Goal: Task Accomplishment & Management: Contribute content

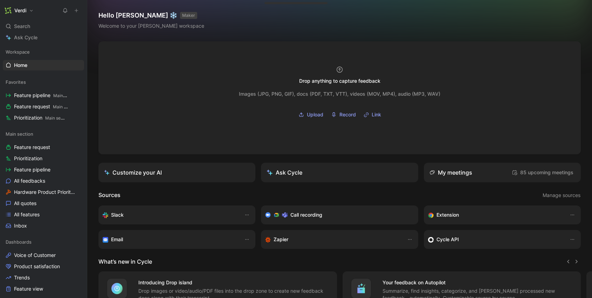
click at [28, 11] on button "Verdi" at bounding box center [19, 11] width 33 height 10
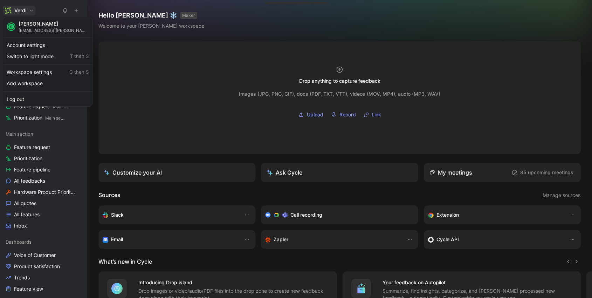
click at [28, 11] on div at bounding box center [296, 149] width 592 height 298
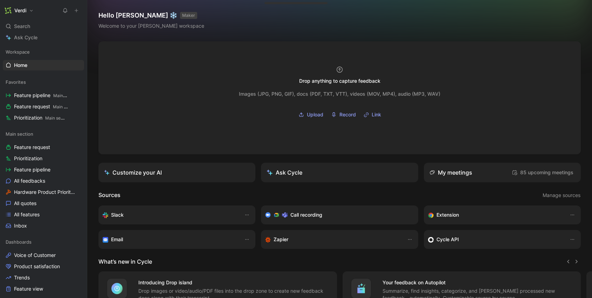
click at [21, 10] on h1 "Verdi" at bounding box center [20, 10] width 12 height 6
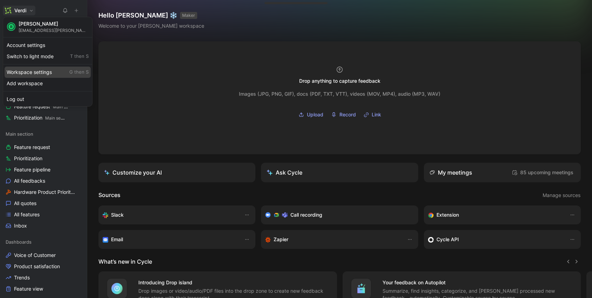
click at [48, 75] on div "Workspace settings G then S" at bounding box center [48, 72] width 86 height 11
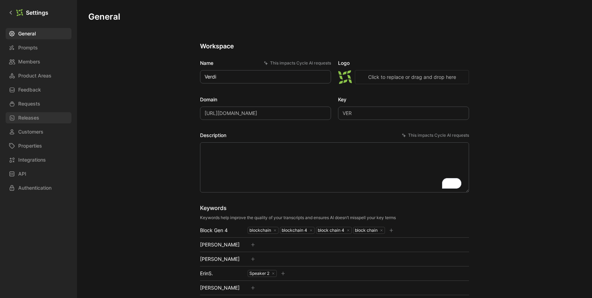
click at [39, 118] on link "Releases" at bounding box center [39, 117] width 66 height 11
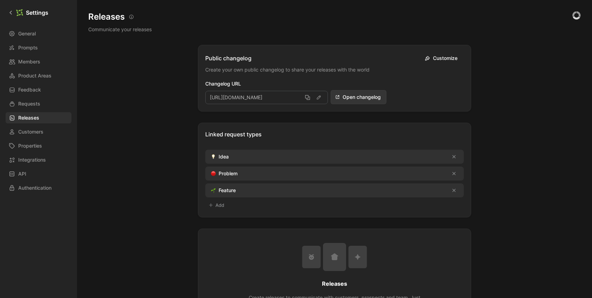
click at [451, 175] on button at bounding box center [453, 173] width 8 height 8
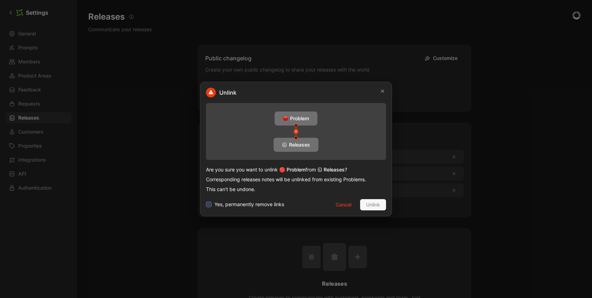
click at [228, 206] on span "Yes, permanently remove links" at bounding box center [249, 204] width 70 height 8
click at [206, 200] on input "Yes, permanently remove links" at bounding box center [206, 200] width 0 height 0
click at [382, 204] on button "Unlink" at bounding box center [373, 204] width 26 height 11
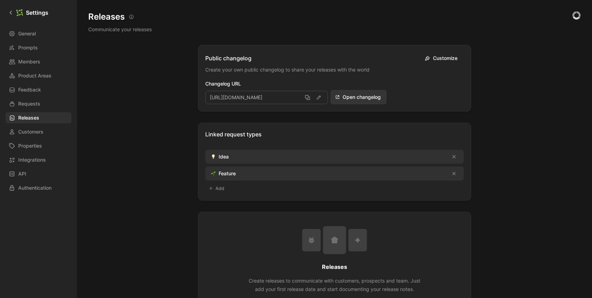
click at [453, 156] on icon at bounding box center [454, 156] width 4 height 4
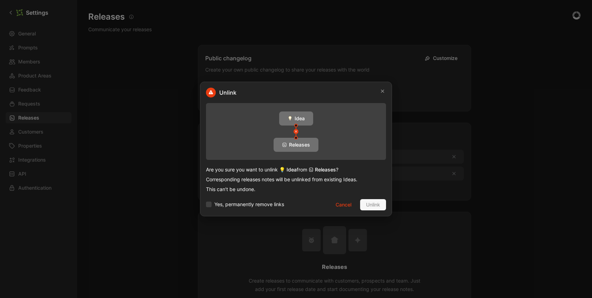
drag, startPoint x: 252, startPoint y: 204, endPoint x: 307, endPoint y: 203, distance: 54.3
click at [252, 204] on span "Yes, permanently remove links" at bounding box center [249, 204] width 70 height 8
click at [206, 200] on input "Yes, permanently remove links" at bounding box center [206, 200] width 0 height 0
click at [371, 205] on span "Unlink" at bounding box center [373, 204] width 14 height 8
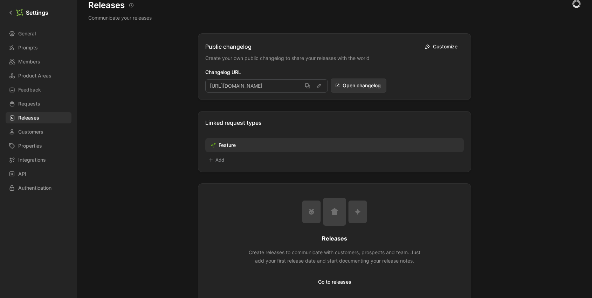
scroll to position [29, 0]
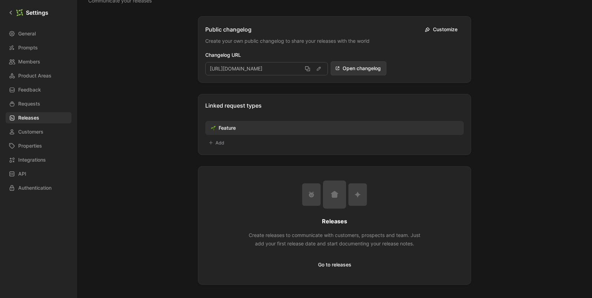
click at [340, 262] on button "Go to releases" at bounding box center [335, 264] width 40 height 11
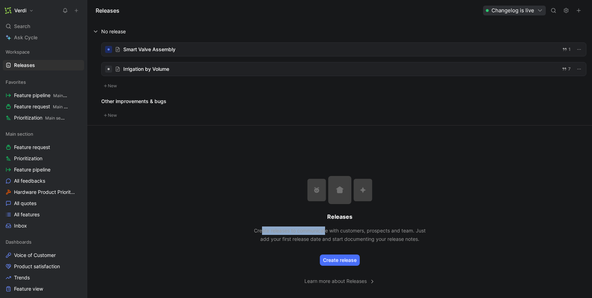
drag, startPoint x: 259, startPoint y: 231, endPoint x: 324, endPoint y: 233, distance: 65.1
click at [324, 233] on p "Create releases to communicate with customers, prospects and team. Just add you…" at bounding box center [339, 234] width 175 height 17
click at [344, 264] on button "Create release" at bounding box center [340, 259] width 40 height 11
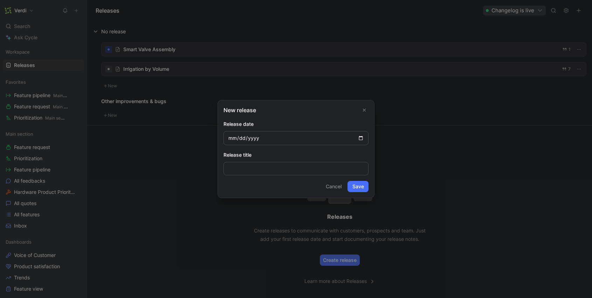
click at [356, 139] on input "date" at bounding box center [295, 138] width 145 height 14
click at [358, 139] on input "date" at bounding box center [295, 138] width 145 height 14
click at [260, 170] on input at bounding box center [295, 168] width 145 height 13
click at [359, 137] on input "[DATE]" at bounding box center [295, 138] width 145 height 14
type input "[DATE]"
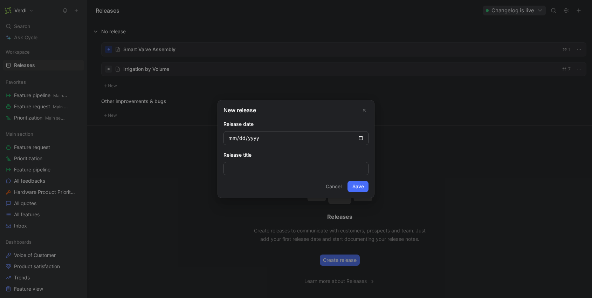
click at [359, 186] on button "Save" at bounding box center [357, 186] width 21 height 11
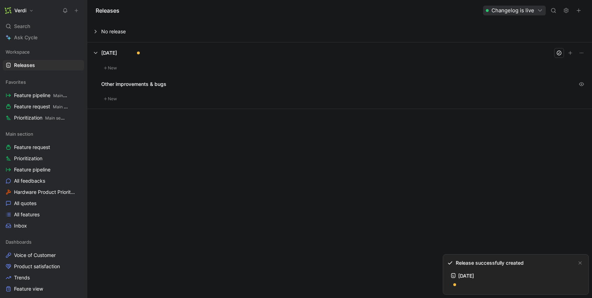
click at [118, 66] on button "New" at bounding box center [110, 68] width 18 height 8
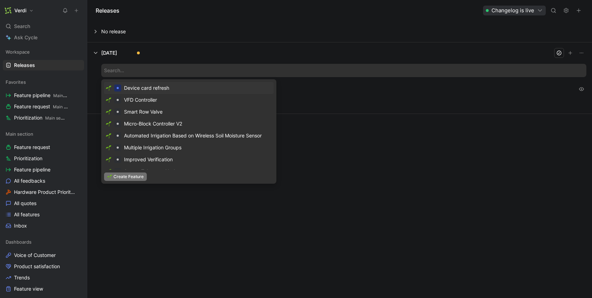
click at [139, 177] on span "Create Feature" at bounding box center [128, 176] width 30 height 7
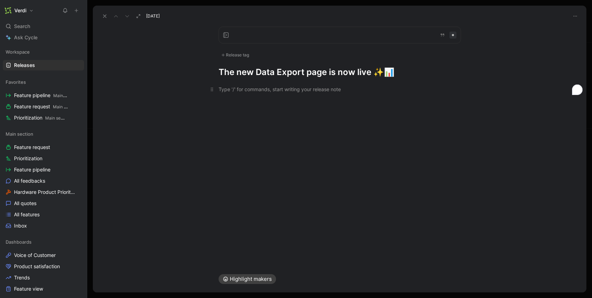
click at [253, 91] on div "To enrich screen reader interactions, please activate Accessibility in Grammarl…" at bounding box center [339, 88] width 242 height 7
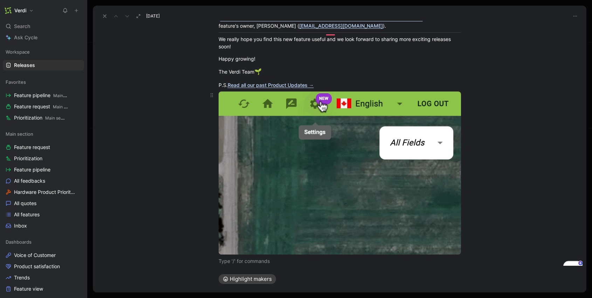
scroll to position [589, 0]
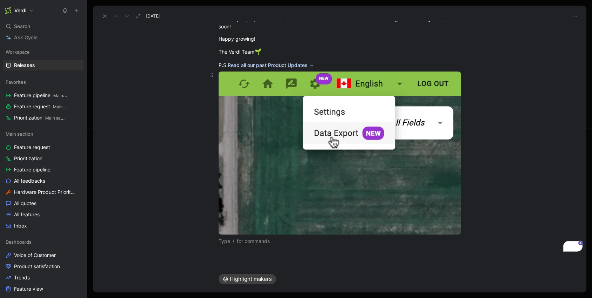
click at [440, 156] on body "Verdi Search ⌘ K Ask Cycle Workspace Releases G then L Favorites Feature pipeli…" at bounding box center [296, 149] width 592 height 298
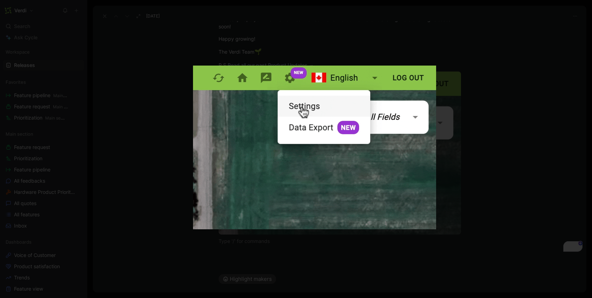
scroll to position [591, 0]
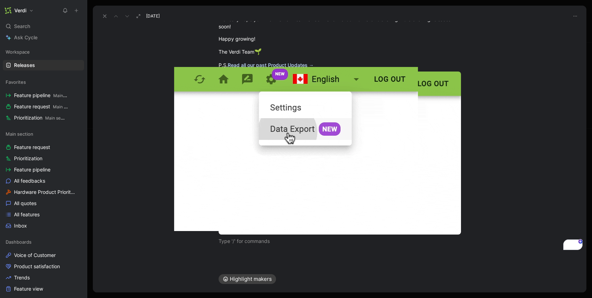
click at [464, 297] on div at bounding box center [296, 298] width 592 height 0
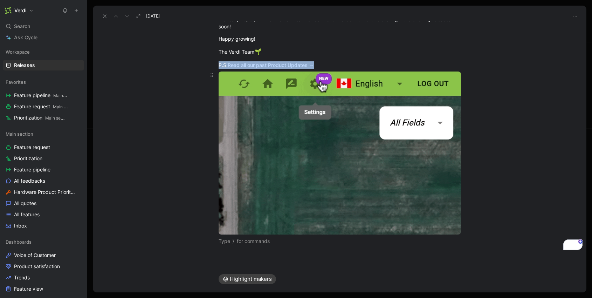
scroll to position [0, 0]
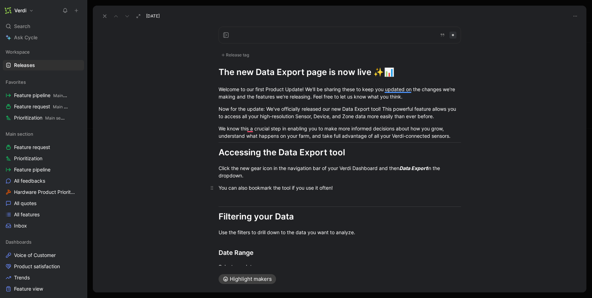
click at [351, 188] on div "You can also bookmark the tool if you use it often!" at bounding box center [339, 187] width 242 height 7
click at [293, 201] on div "To enrich screen reader interactions, please activate Accessibility in Grammarl…" at bounding box center [339, 199] width 242 height 7
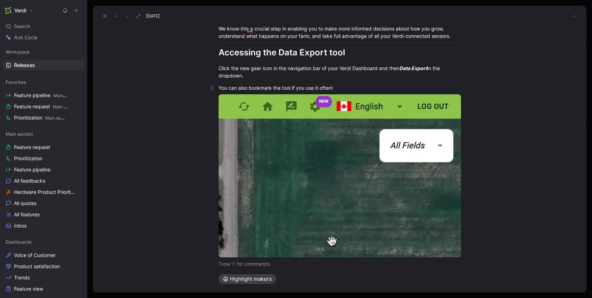
click at [337, 89] on div "You can also bookmark the tool if you use it often!" at bounding box center [339, 87] width 242 height 7
click at [209, 97] on icon "To enrich screen reader interactions, please activate Accessibility in Grammarl…" at bounding box center [212, 98] width 6 height 6
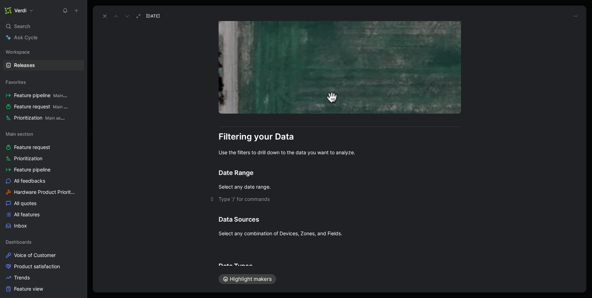
click at [243, 196] on div "To enrich screen reader interactions, please activate Accessibility in Grammarl…" at bounding box center [339, 198] width 242 height 7
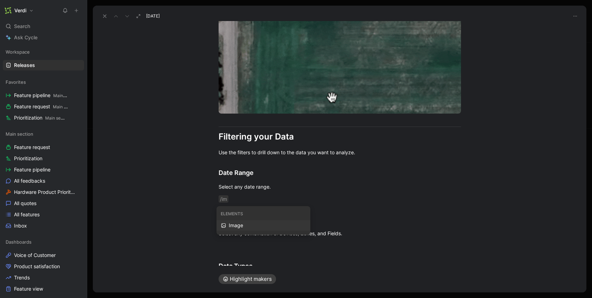
click at [245, 225] on div "Image" at bounding box center [267, 225] width 77 height 8
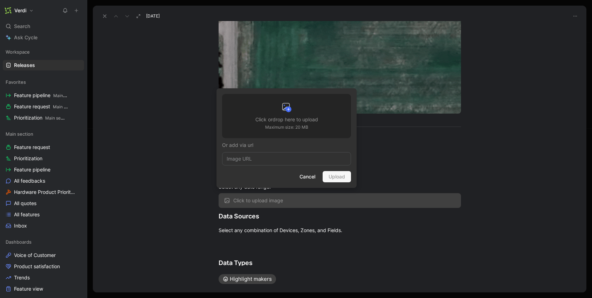
click at [261, 124] on p "Maximum size: 20 MB" at bounding box center [286, 127] width 63 height 7
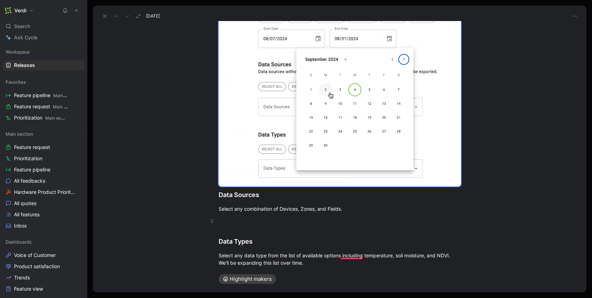
click at [233, 217] on div "To enrich screen reader interactions, please activate Accessibility in Grammarl…" at bounding box center [339, 220] width 242 height 7
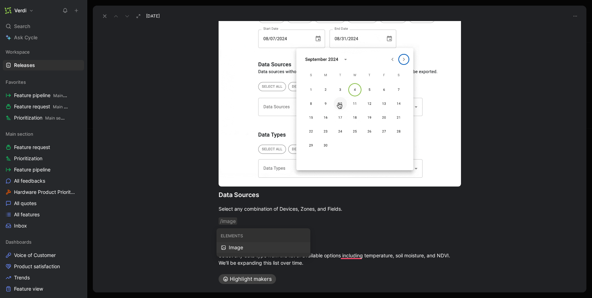
click at [264, 243] on div "Image" at bounding box center [267, 247] width 77 height 8
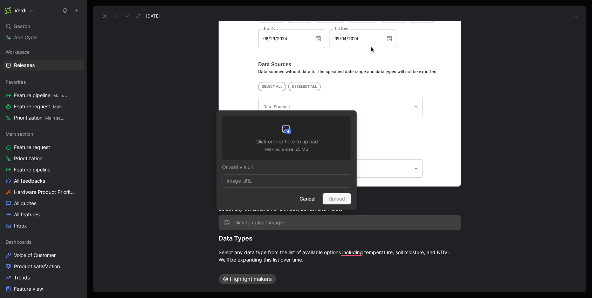
click at [263, 146] on p "Maximum size: 20 MB" at bounding box center [286, 149] width 63 height 7
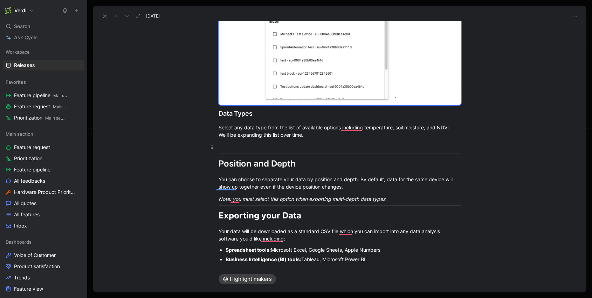
click at [252, 147] on div "To enrich screen reader interactions, please activate Accessibility in Grammarl…" at bounding box center [339, 146] width 242 height 7
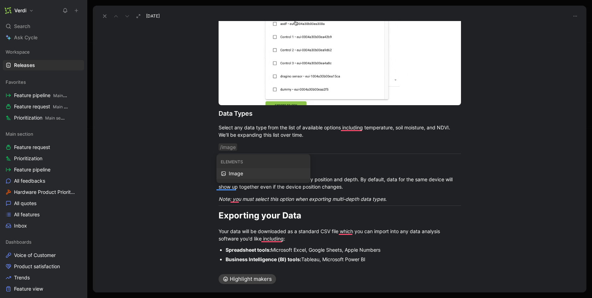
click at [261, 173] on div "Image" at bounding box center [267, 173] width 77 height 8
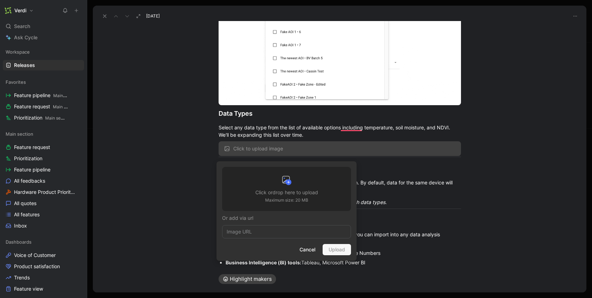
click at [285, 180] on icon at bounding box center [285, 181] width 6 height 3
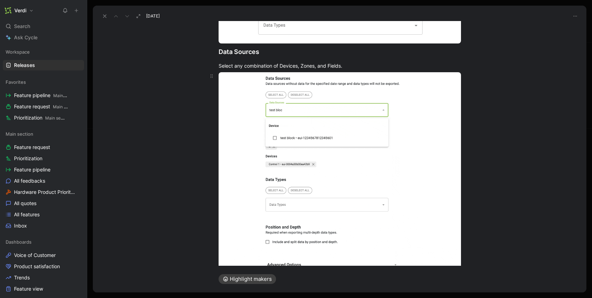
scroll to position [746, 0]
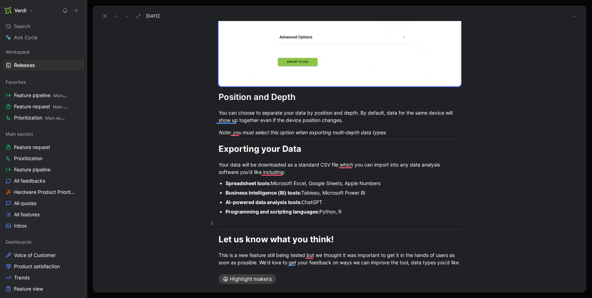
click at [328, 221] on div "To enrich screen reader interactions, please activate Accessibility in Grammarl…" at bounding box center [339, 222] width 242 height 7
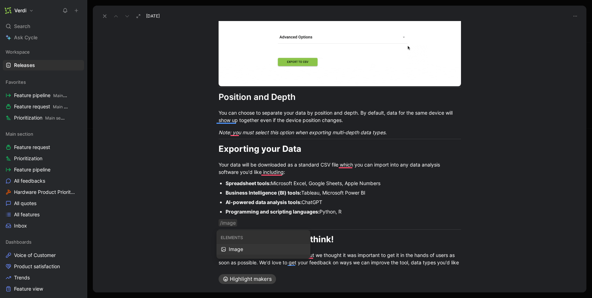
click at [297, 249] on div "Image" at bounding box center [267, 249] width 77 height 8
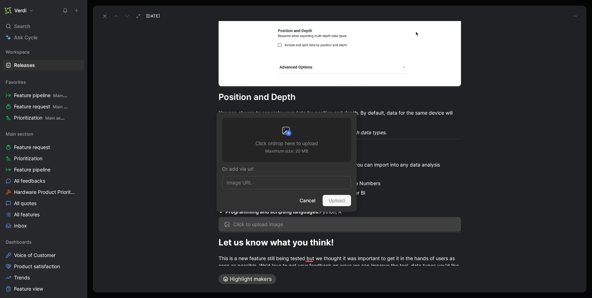
click at [279, 133] on div at bounding box center [286, 132] width 63 height 14
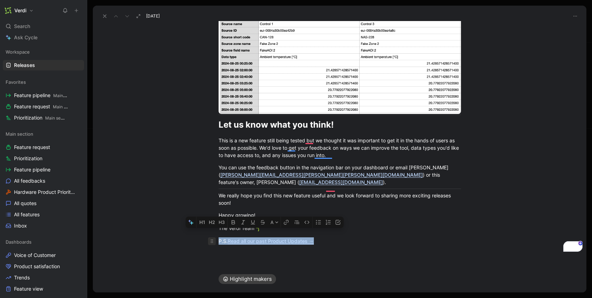
drag, startPoint x: 322, startPoint y: 235, endPoint x: 211, endPoint y: 231, distance: 111.4
click at [211, 235] on p "P.S. Read all our past Product Updates →" at bounding box center [339, 241] width 269 height 12
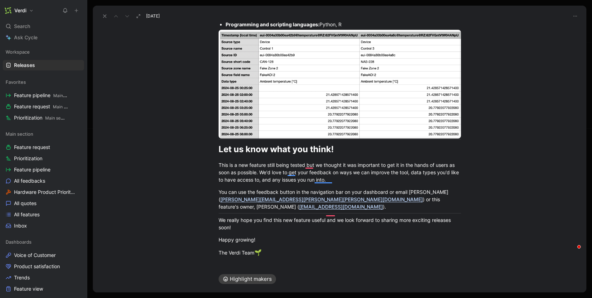
click at [254, 264] on div at bounding box center [339, 268] width 493 height 8
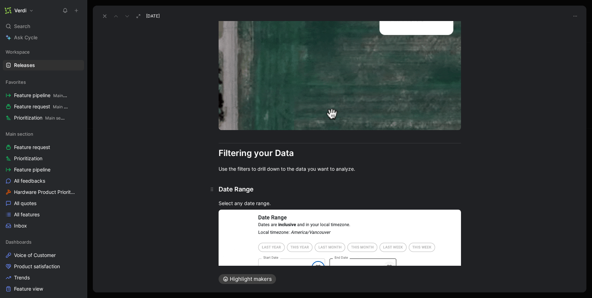
click at [236, 180] on h2 "Date Range" at bounding box center [339, 185] width 269 height 21
click at [236, 173] on p "Use the filters to drill down to the data you want to analyze." at bounding box center [339, 169] width 269 height 12
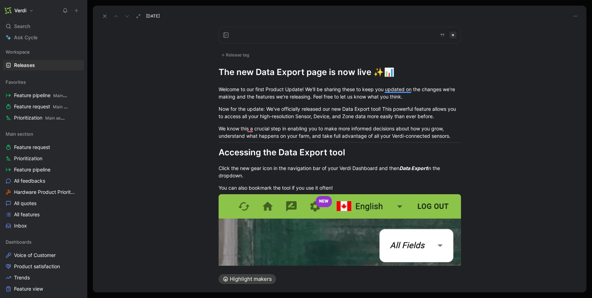
click at [231, 52] on div "Release tag" at bounding box center [234, 55] width 33 height 8
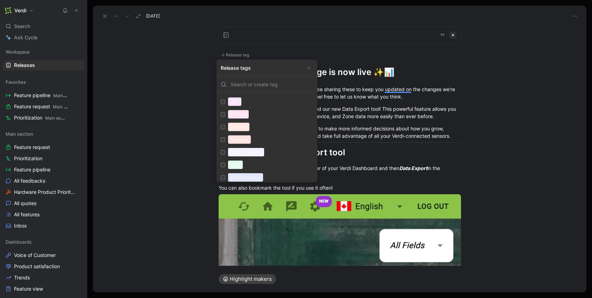
click at [223, 139] on input "Feature Edit" at bounding box center [223, 139] width 5 height 5
checkbox input "true"
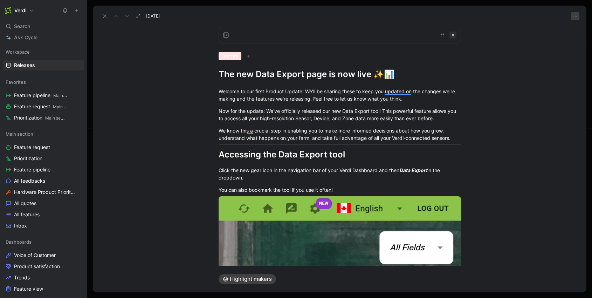
click at [578, 15] on button "button" at bounding box center [575, 16] width 8 height 8
click at [452, 34] on div at bounding box center [453, 35] width 2 height 2
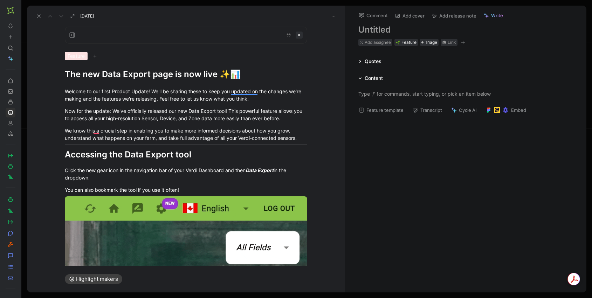
click at [380, 28] on h1 at bounding box center [465, 29] width 215 height 11
click at [261, 122] on p "Now for the update: We've officially released our new Data Export tool! This po…" at bounding box center [185, 114] width 269 height 19
click at [399, 140] on div at bounding box center [465, 163] width 241 height 89
click at [432, 43] on span "Triage" at bounding box center [431, 42] width 12 height 7
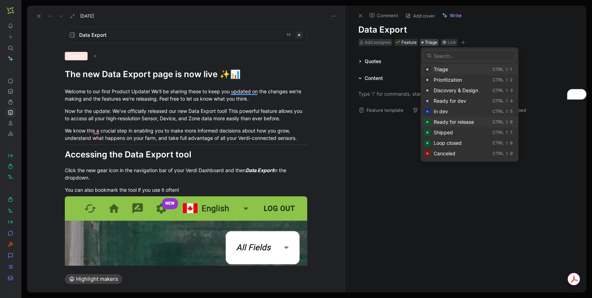
click at [459, 123] on span "Ready for release" at bounding box center [453, 122] width 40 height 6
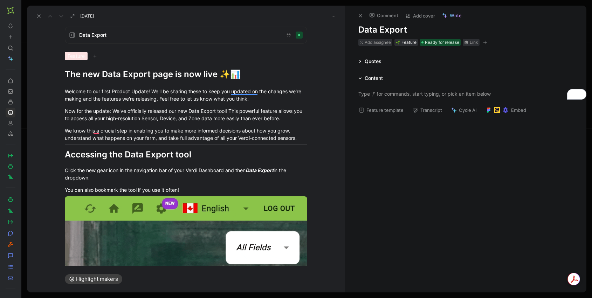
click at [357, 14] on icon at bounding box center [360, 16] width 6 height 6
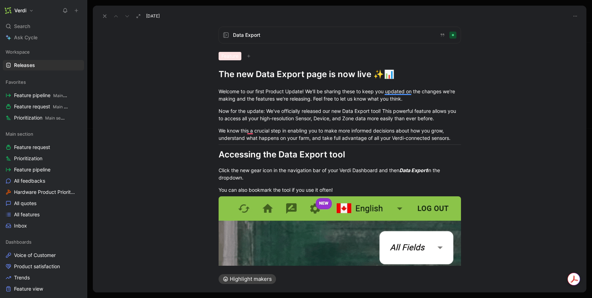
click at [139, 17] on icon at bounding box center [138, 16] width 5 height 5
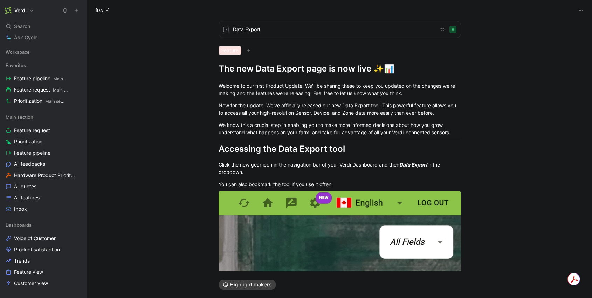
click at [259, 284] on button "Highlight makers" at bounding box center [246, 284] width 57 height 10
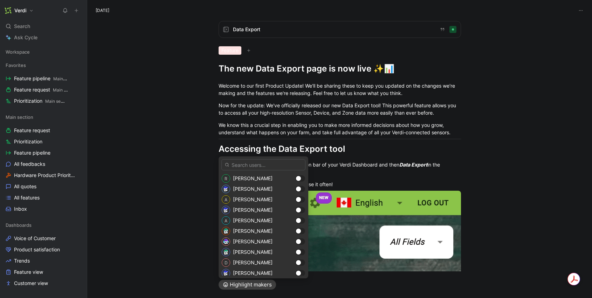
scroll to position [87, 0]
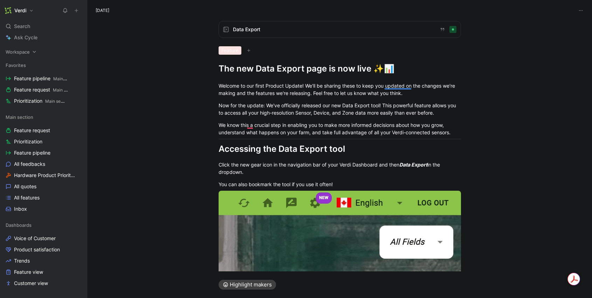
click at [32, 51] on icon at bounding box center [34, 51] width 5 height 5
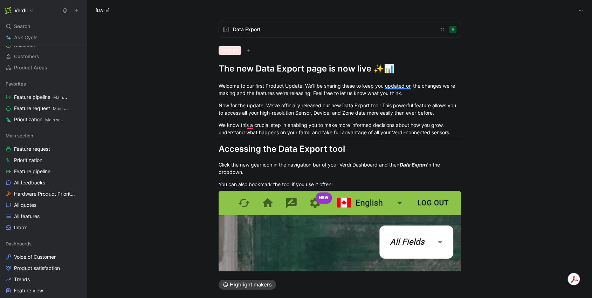
scroll to position [0, 0]
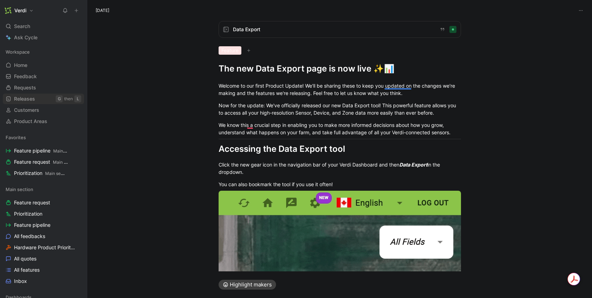
click at [37, 98] on link "Releases G then L" at bounding box center [43, 98] width 81 height 11
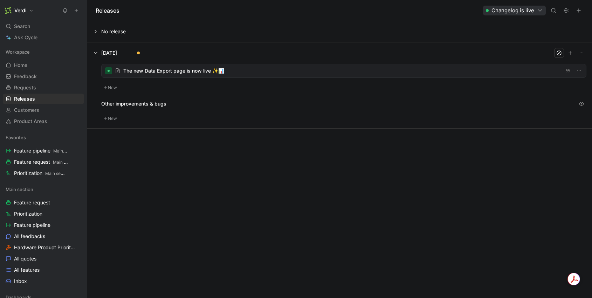
click at [536, 9] on button "Changelog is live" at bounding box center [514, 11] width 63 height 10
click at [580, 70] on use "button" at bounding box center [579, 70] width 4 height 1
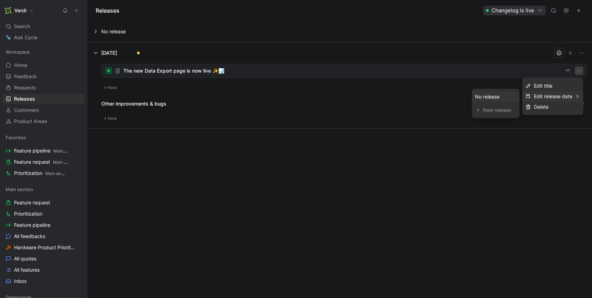
click at [568, 95] on div "Edit release date" at bounding box center [552, 96] width 39 height 8
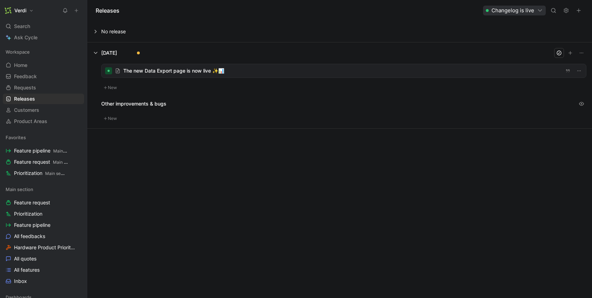
click at [585, 72] on div at bounding box center [344, 70] width 484 height 13
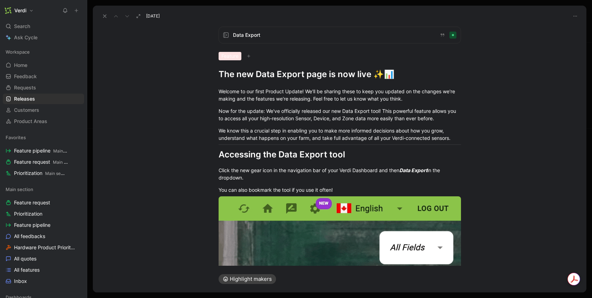
click at [106, 14] on icon at bounding box center [105, 16] width 6 height 6
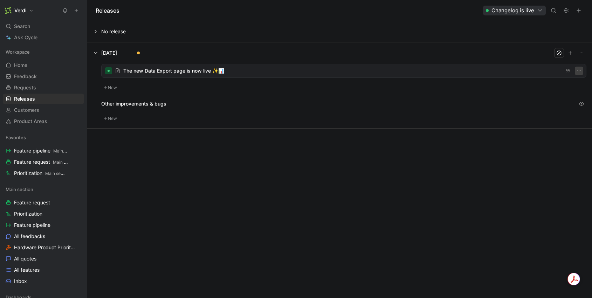
click at [580, 72] on icon "button" at bounding box center [579, 71] width 6 height 6
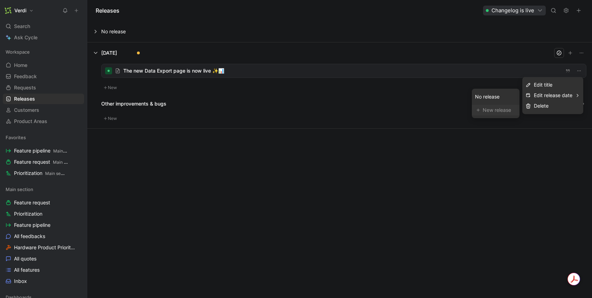
click at [494, 109] on div "New release" at bounding box center [498, 110] width 32 height 8
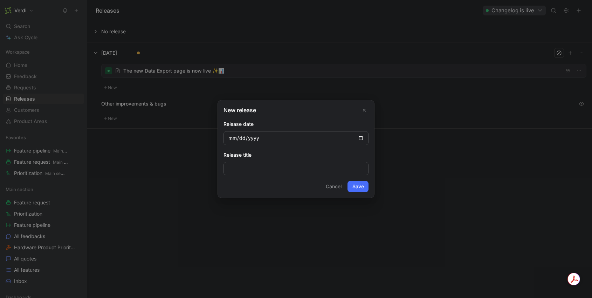
click at [364, 111] on icon "Close" at bounding box center [364, 109] width 5 height 5
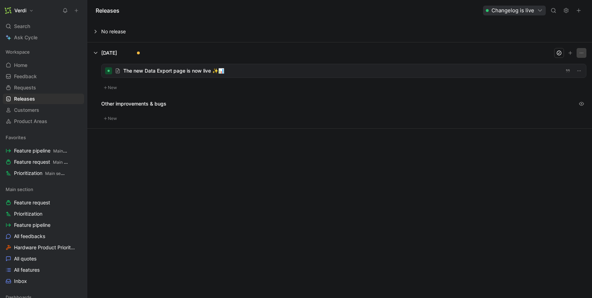
click at [580, 54] on icon "button" at bounding box center [581, 53] width 6 height 6
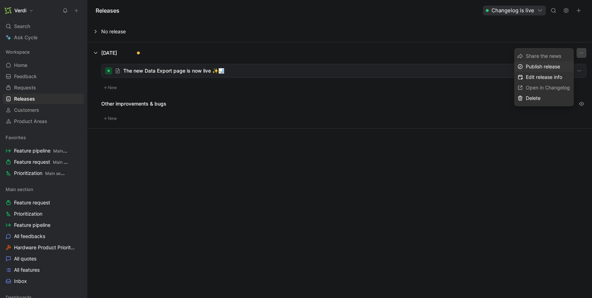
click at [560, 67] on span "Publish release" at bounding box center [542, 66] width 34 height 6
click at [557, 97] on span "Open in Changelog" at bounding box center [547, 98] width 44 height 6
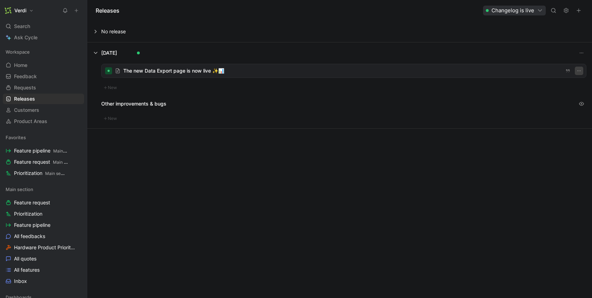
click at [581, 72] on button "button" at bounding box center [578, 71] width 8 height 8
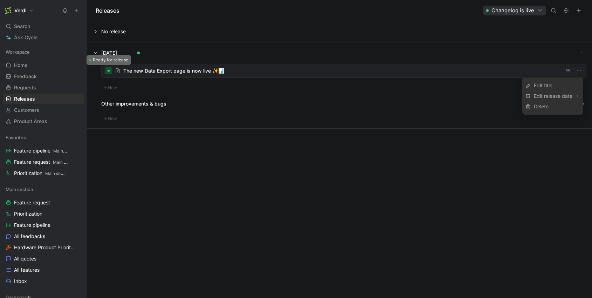
click at [109, 70] on div at bounding box center [108, 71] width 2 height 2
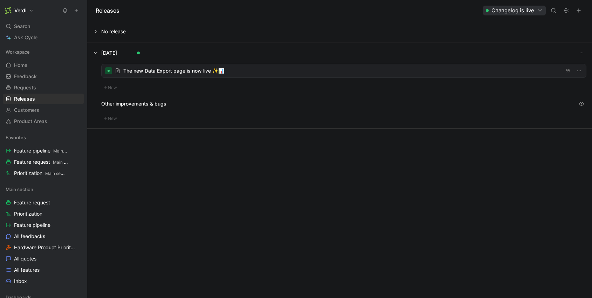
click at [109, 73] on div at bounding box center [108, 70] width 7 height 7
click at [578, 11] on use "button" at bounding box center [579, 11] width 4 height 4
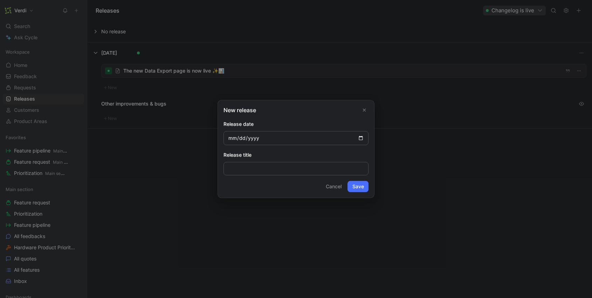
click at [361, 138] on input "date" at bounding box center [295, 138] width 145 height 14
type input "[DATE]"
click at [361, 184] on button "Save" at bounding box center [357, 186] width 21 height 11
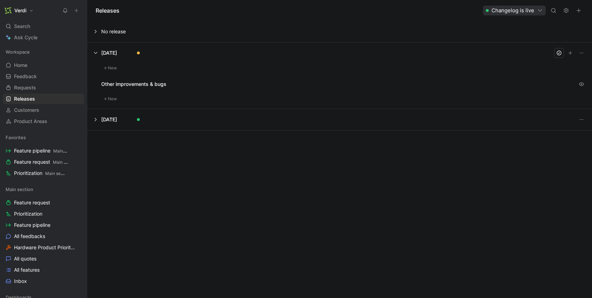
click at [111, 67] on button "New" at bounding box center [110, 68] width 18 height 8
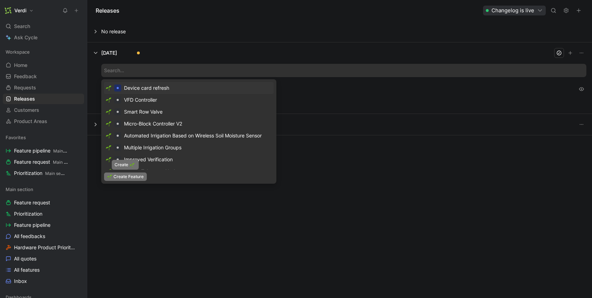
click at [125, 177] on span "Create Feature" at bounding box center [128, 176] width 30 height 7
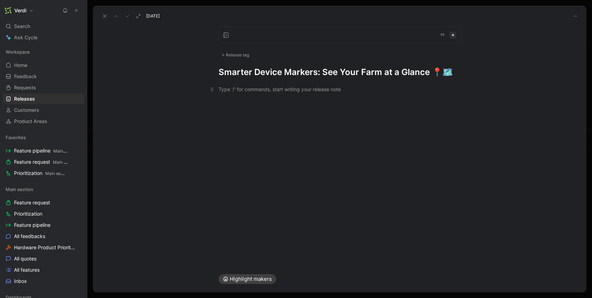
click at [255, 90] on div at bounding box center [339, 88] width 242 height 7
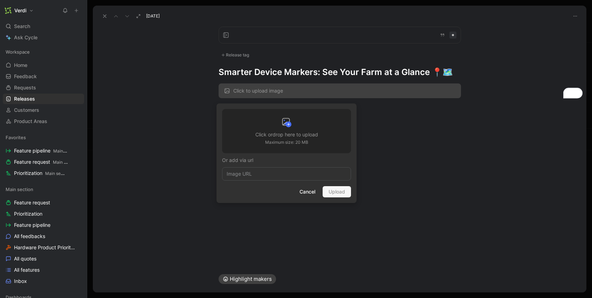
click at [301, 144] on p "Maximum size: 20 MB" at bounding box center [286, 142] width 63 height 7
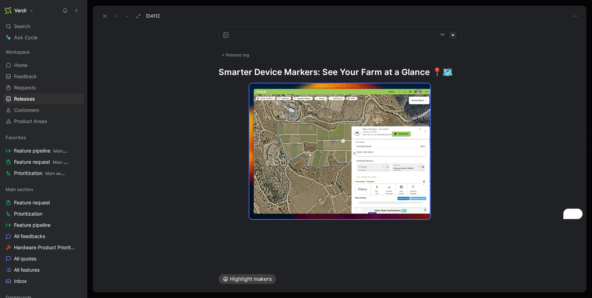
click at [273, 228] on div at bounding box center [339, 228] width 493 height 8
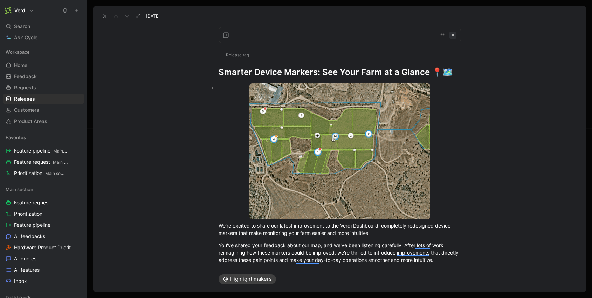
scroll to position [119, 0]
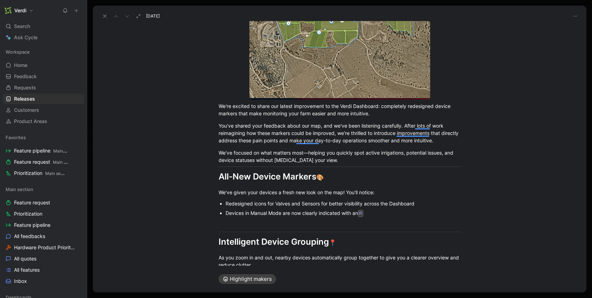
click at [389, 214] on div "Devices in Manual Mode are now clearly indicated with an M" at bounding box center [342, 213] width 235 height 8
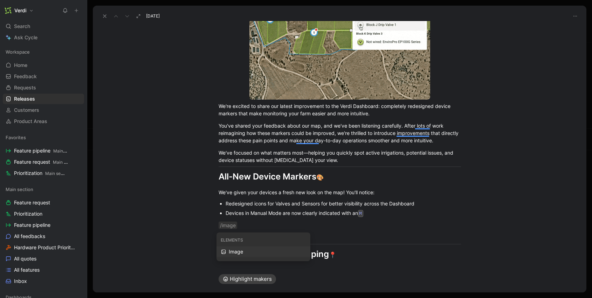
click at [280, 254] on div "Image" at bounding box center [267, 251] width 77 height 8
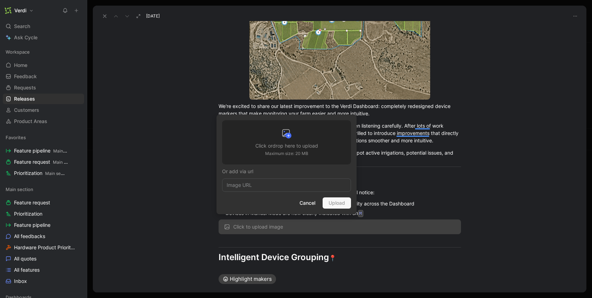
click at [293, 150] on p "Maximum size: 20 MB" at bounding box center [286, 153] width 63 height 7
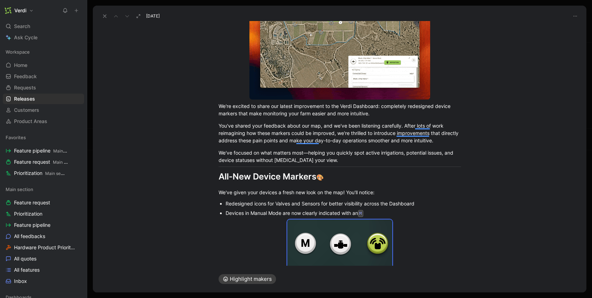
scroll to position [204, 0]
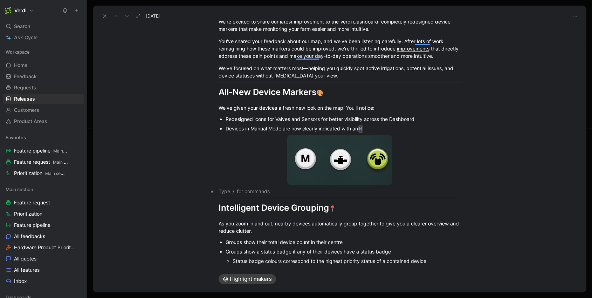
click at [325, 192] on div "To enrich screen reader interactions, please activate Accessibility in Grammarl…" at bounding box center [339, 190] width 242 height 7
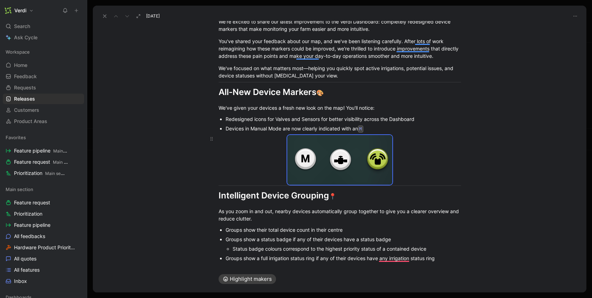
click at [407, 174] on div "To enrich screen reader interactions, please activate Accessibility in Grammarl…" at bounding box center [339, 160] width 242 height 50
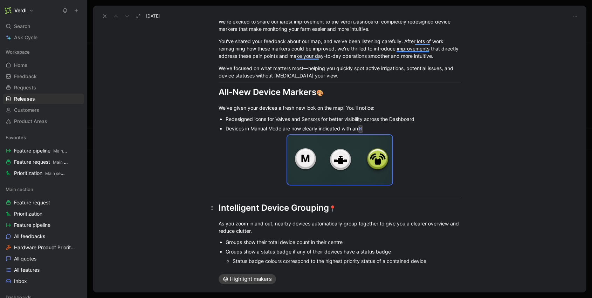
click at [267, 205] on div "Intelligent Device Grouping 📍" at bounding box center [339, 207] width 242 height 13
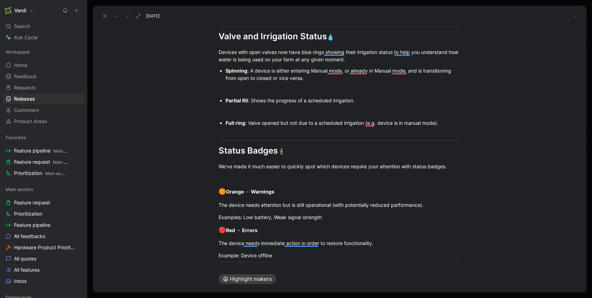
click at [302, 78] on div "Spinning : A device is either entering Manual mode, or already in Manual mode, …" at bounding box center [342, 74] width 235 height 15
click at [362, 62] on div "Devices with open valves now have blue rings showing their irrigation status to…" at bounding box center [339, 55] width 242 height 15
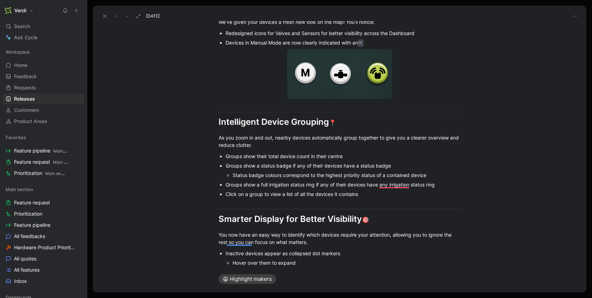
click at [382, 195] on div "Click on a group to view a list of all the devices it contains" at bounding box center [342, 193] width 235 height 7
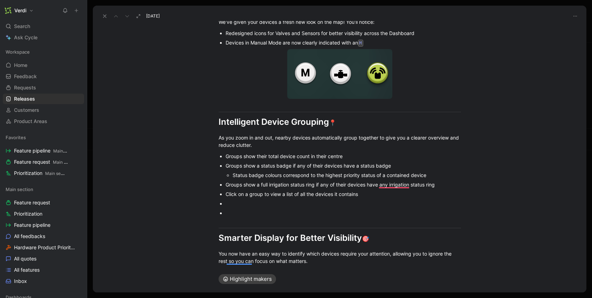
click at [231, 220] on div "To enrich screen reader interactions, please activate Accessibility in Grammarl…" at bounding box center [342, 221] width 235 height 7
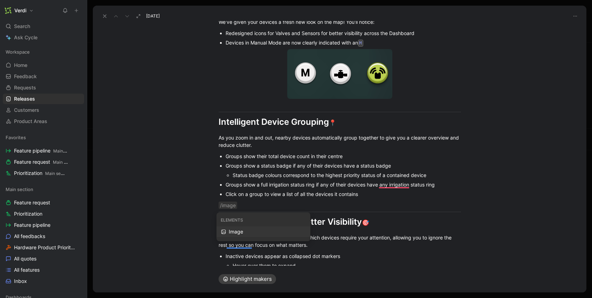
click at [241, 229] on div "Image" at bounding box center [267, 231] width 77 height 8
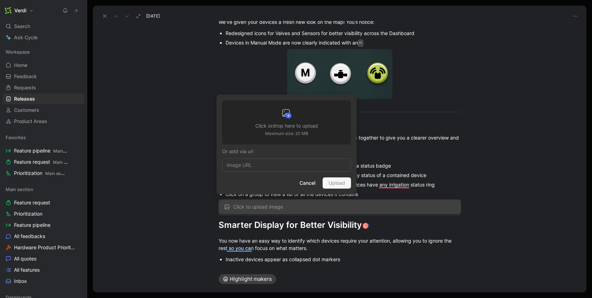
click at [265, 117] on div at bounding box center [286, 114] width 63 height 14
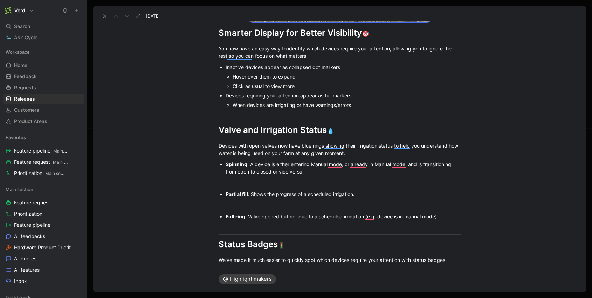
click at [358, 107] on div "When devices are irrigating or have warnings/errors" at bounding box center [346, 104] width 228 height 7
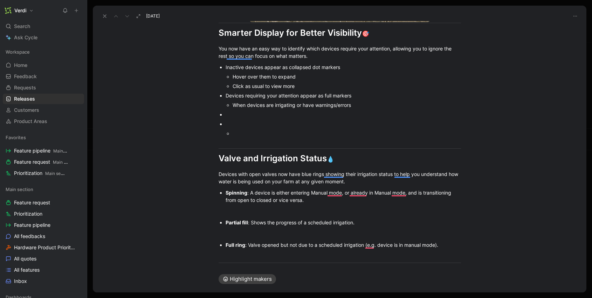
drag, startPoint x: 279, startPoint y: 144, endPoint x: 273, endPoint y: 141, distance: 6.4
click at [279, 144] on div "To enrich screen reader interactions, please activate Accessibility in Grammarl…" at bounding box center [342, 142] width 235 height 7
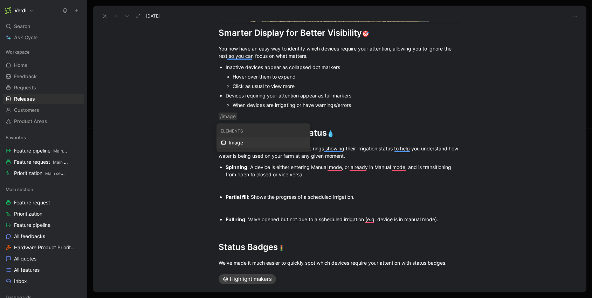
click at [232, 141] on div "Image" at bounding box center [267, 142] width 77 height 8
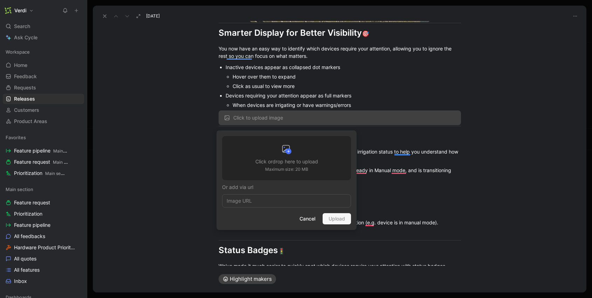
click at [262, 158] on h3 "Click or drop here to upload" at bounding box center [286, 161] width 63 height 8
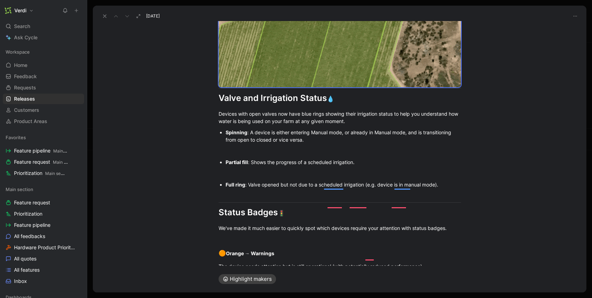
scroll to position [807, 0]
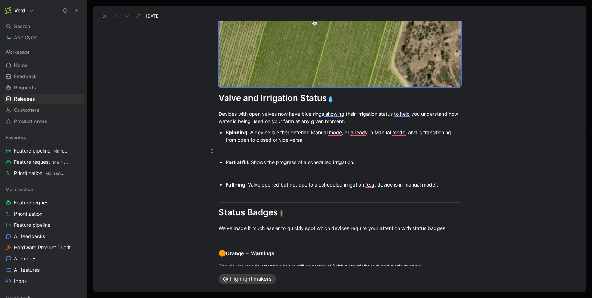
click at [260, 150] on div "To enrich screen reader interactions, please activate Accessibility in Grammarl…" at bounding box center [339, 150] width 242 height 7
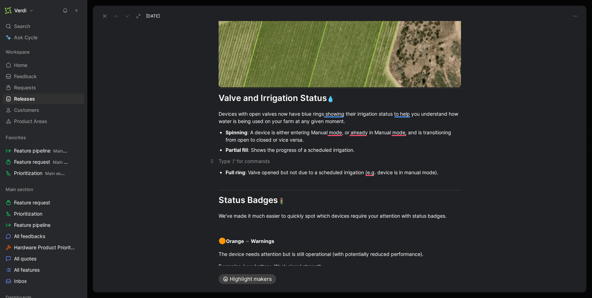
click at [239, 161] on div "To enrich screen reader interactions, please activate Accessibility in Grammarl…" at bounding box center [339, 160] width 242 height 7
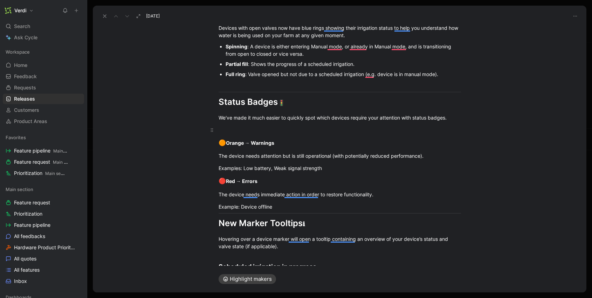
click at [247, 127] on div "To enrich screen reader interactions, please activate Accessibility in Grammarl…" at bounding box center [339, 129] width 242 height 7
click at [273, 159] on div "Image" at bounding box center [267, 156] width 77 height 8
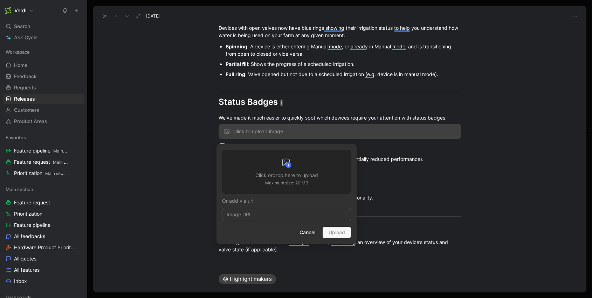
click at [279, 165] on div at bounding box center [286, 164] width 63 height 14
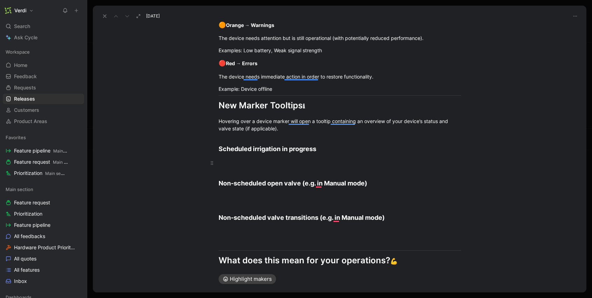
click at [267, 163] on div "To enrich screen reader interactions, please activate Accessibility in Grammarl…" at bounding box center [339, 162] width 242 height 7
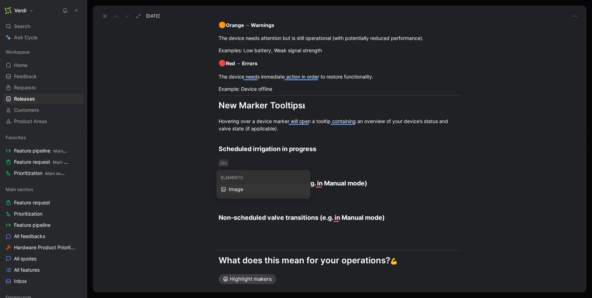
click at [257, 192] on div "Image" at bounding box center [267, 189] width 77 height 8
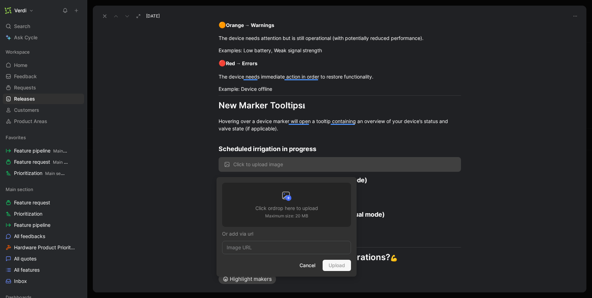
click at [260, 197] on div at bounding box center [286, 197] width 63 height 14
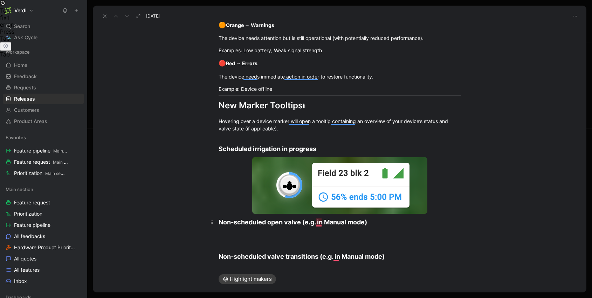
click at [268, 228] on h2 "Non-scheduled open valve (e.g. in Manual mode)" at bounding box center [339, 221] width 269 height 15
click at [260, 235] on div "To enrich screen reader interactions, please activate Accessibility in Grammarl…" at bounding box center [339, 235] width 242 height 7
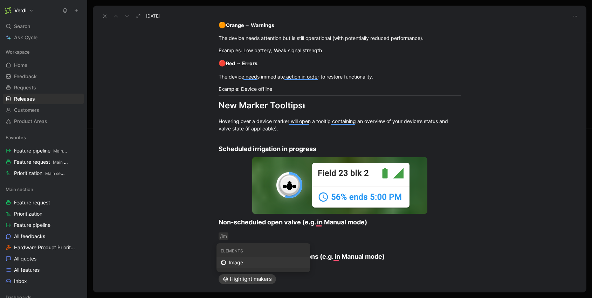
click at [268, 261] on div "Image" at bounding box center [267, 262] width 77 height 8
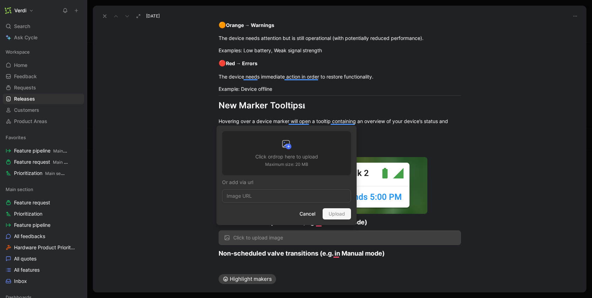
click at [263, 160] on h3 "Click or drop here to upload" at bounding box center [286, 156] width 63 height 8
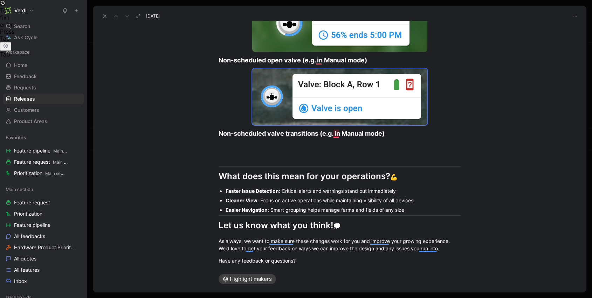
scroll to position [1246, 0]
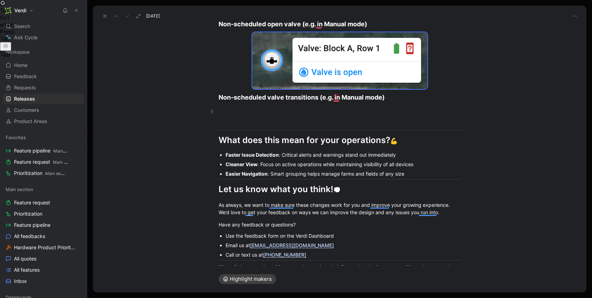
click at [262, 117] on p "To enrich screen reader interactions, please activate Accessibility in Grammarl…" at bounding box center [339, 111] width 269 height 12
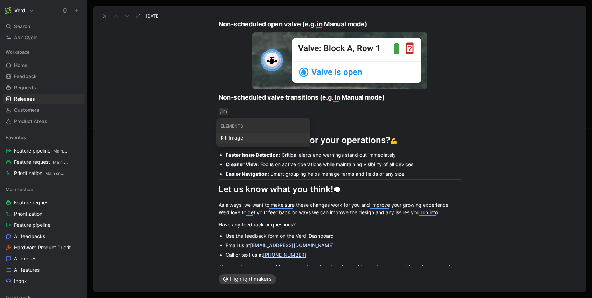
click at [259, 139] on div "Image" at bounding box center [267, 137] width 77 height 8
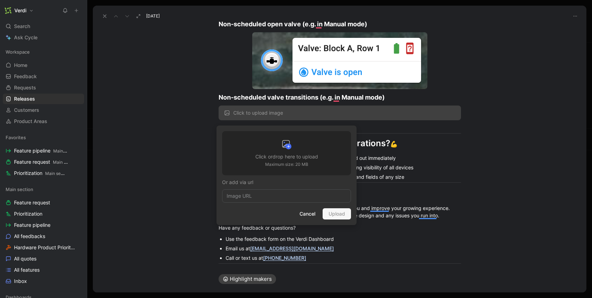
click at [268, 166] on p "Maximum size: 20 MB" at bounding box center [286, 164] width 63 height 7
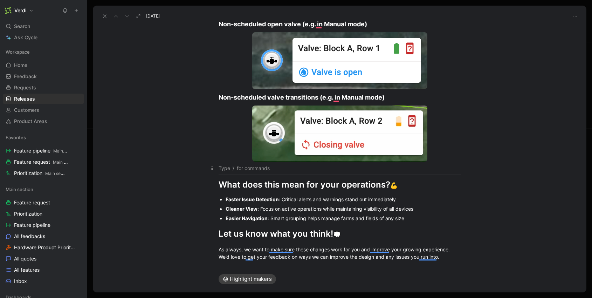
click at [281, 168] on div "To enrich screen reader interactions, please activate Accessibility in Grammarl…" at bounding box center [339, 167] width 242 height 7
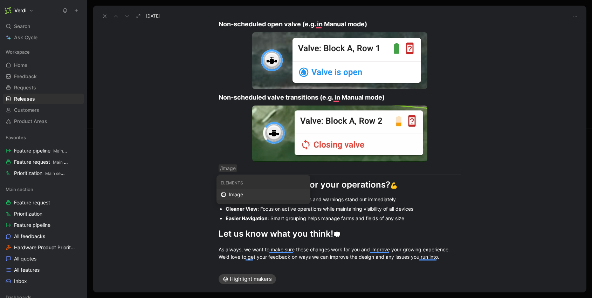
click at [246, 194] on div "Image" at bounding box center [267, 194] width 77 height 8
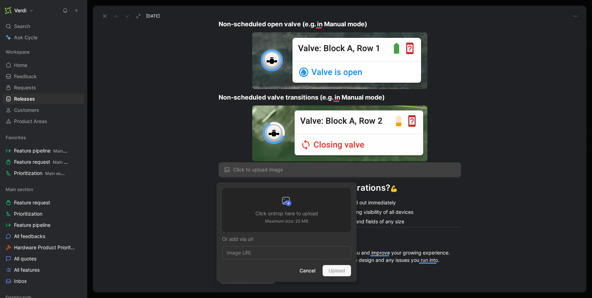
click at [255, 215] on h3 "Click or drop here to upload" at bounding box center [286, 213] width 63 height 8
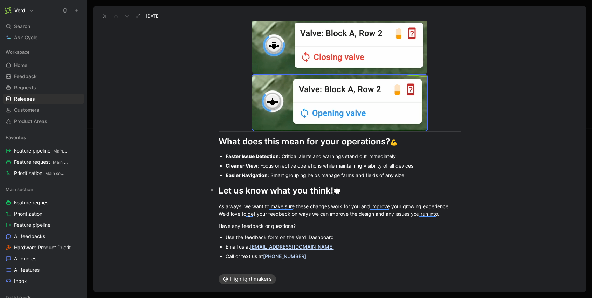
scroll to position [1382, 0]
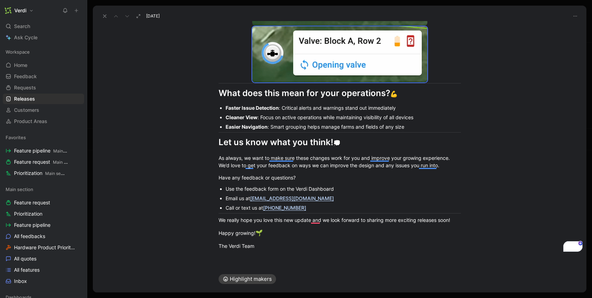
click at [266, 259] on div at bounding box center [339, 261] width 493 height 8
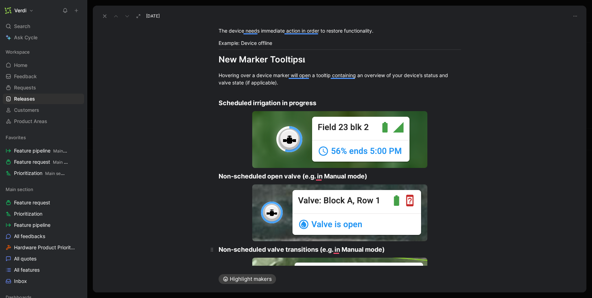
scroll to position [1166, 0]
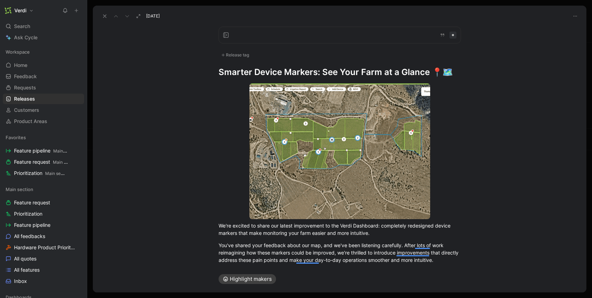
click at [229, 55] on div "Release tag" at bounding box center [234, 55] width 33 height 8
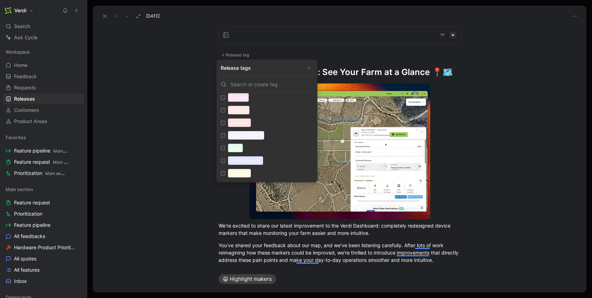
click at [224, 135] on input "Improvement Edit" at bounding box center [223, 135] width 5 height 5
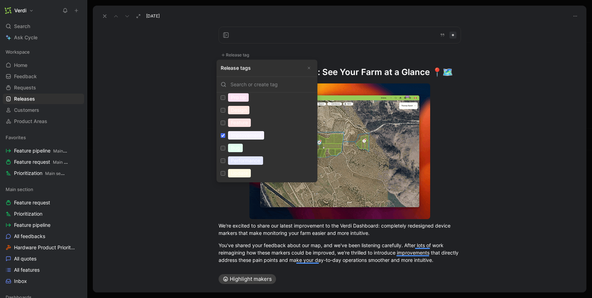
checkbox input "true"
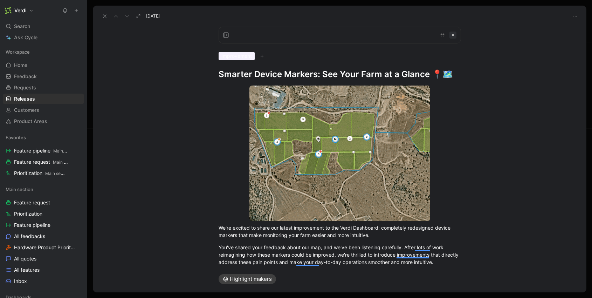
click at [449, 35] on div at bounding box center [452, 35] width 7 height 7
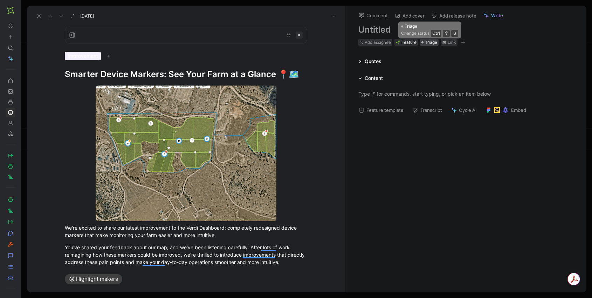
click at [429, 42] on span "Triage" at bounding box center [431, 42] width 12 height 7
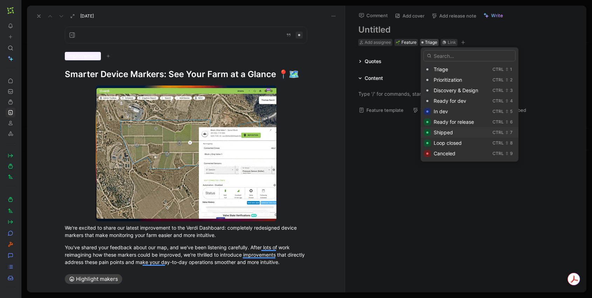
click at [460, 134] on div "Shipped" at bounding box center [461, 132] width 56 height 8
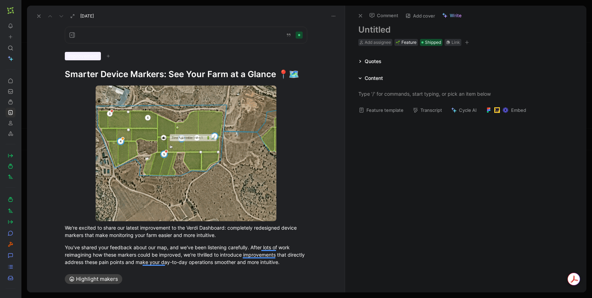
click at [380, 32] on h1 at bounding box center [465, 29] width 215 height 11
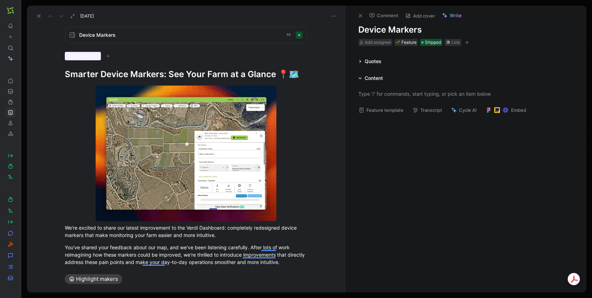
click at [436, 167] on div at bounding box center [465, 163] width 241 height 89
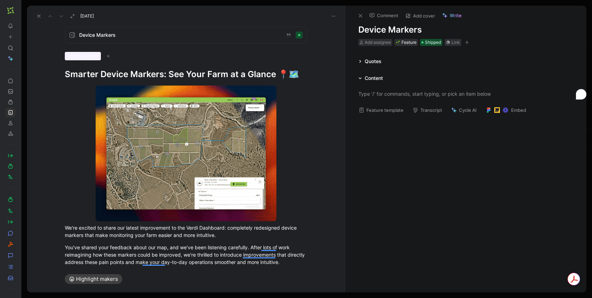
click at [362, 15] on icon at bounding box center [360, 16] width 6 height 6
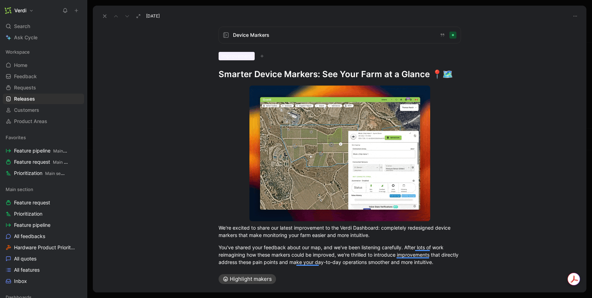
click at [102, 16] on icon at bounding box center [105, 16] width 6 height 6
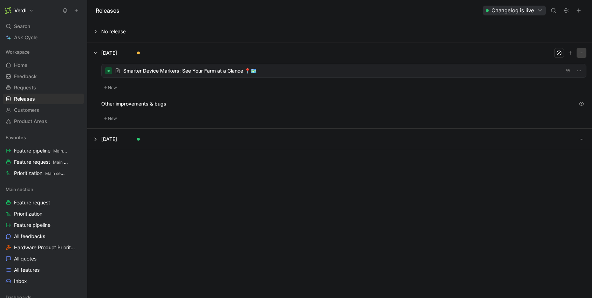
click at [582, 51] on icon "button" at bounding box center [581, 53] width 6 height 6
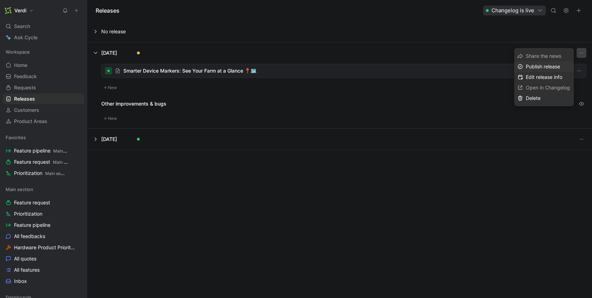
click at [559, 70] on div "Publish release" at bounding box center [547, 66] width 45 height 8
